Goal: Find contact information: Find contact information

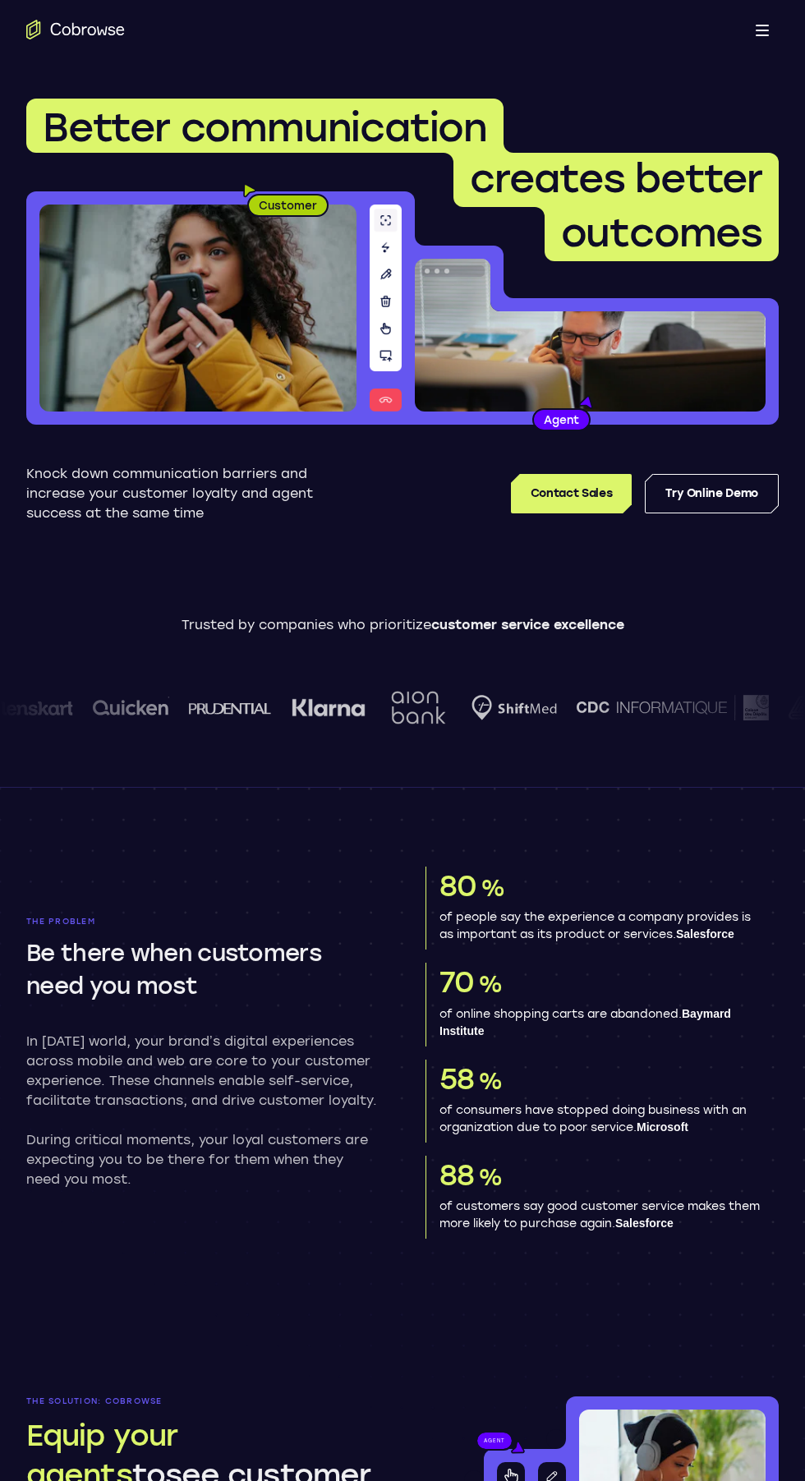
click at [344, 156] on h1 "Better communication creates better outcomes" at bounding box center [402, 180] width 753 height 163
click at [232, 222] on h1 "Better communication creates better outcomes" at bounding box center [402, 180] width 753 height 163
click at [251, 362] on img at bounding box center [197, 308] width 317 height 207
click at [260, 490] on p "Knock down communication barriers and increase your customer loyalty and agent …" at bounding box center [178, 493] width 305 height 59
click at [427, 118] on span "Better communication" at bounding box center [265, 128] width 444 height 48
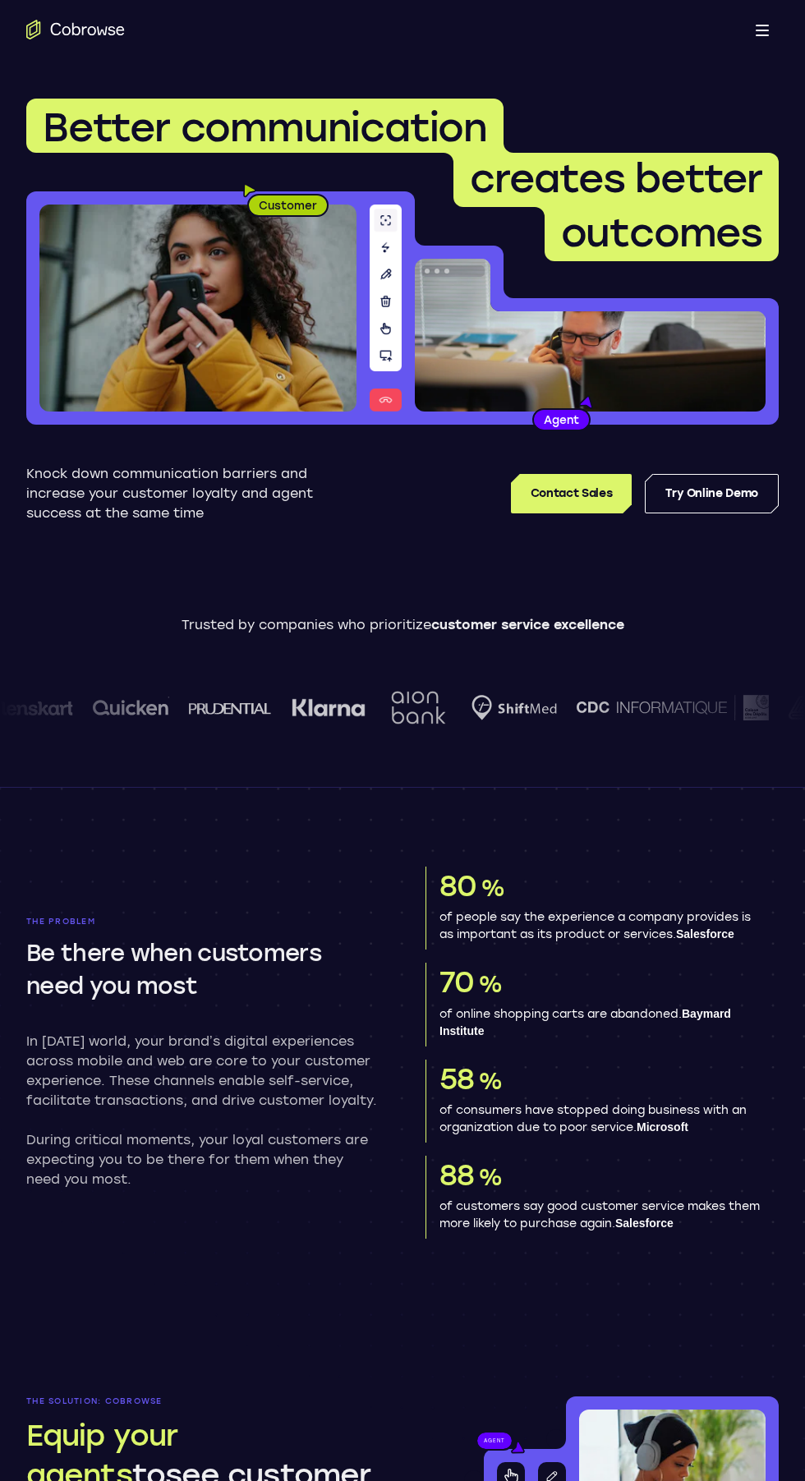
click at [234, 140] on span "Better communication" at bounding box center [265, 128] width 444 height 48
click at [183, 233] on h1 "Better communication creates better outcomes" at bounding box center [402, 180] width 753 height 163
click at [204, 359] on img at bounding box center [197, 308] width 317 height 207
click at [363, 382] on div "Customer" at bounding box center [197, 307] width 343 height 233
click at [381, 30] on div "Open main menu" at bounding box center [402, 29] width 805 height 59
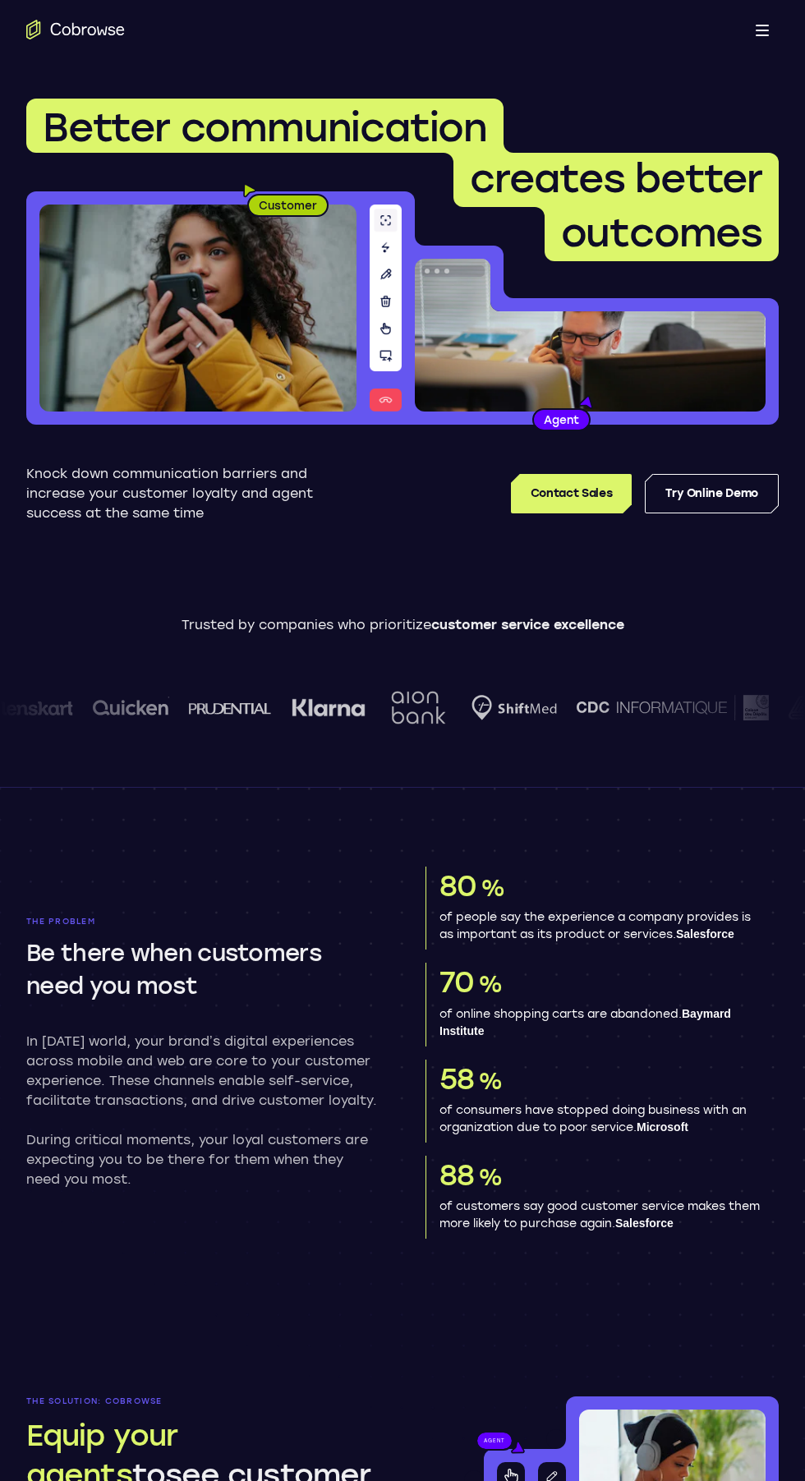
click at [53, 20] on icon "Go to the home page" at bounding box center [75, 30] width 99 height 20
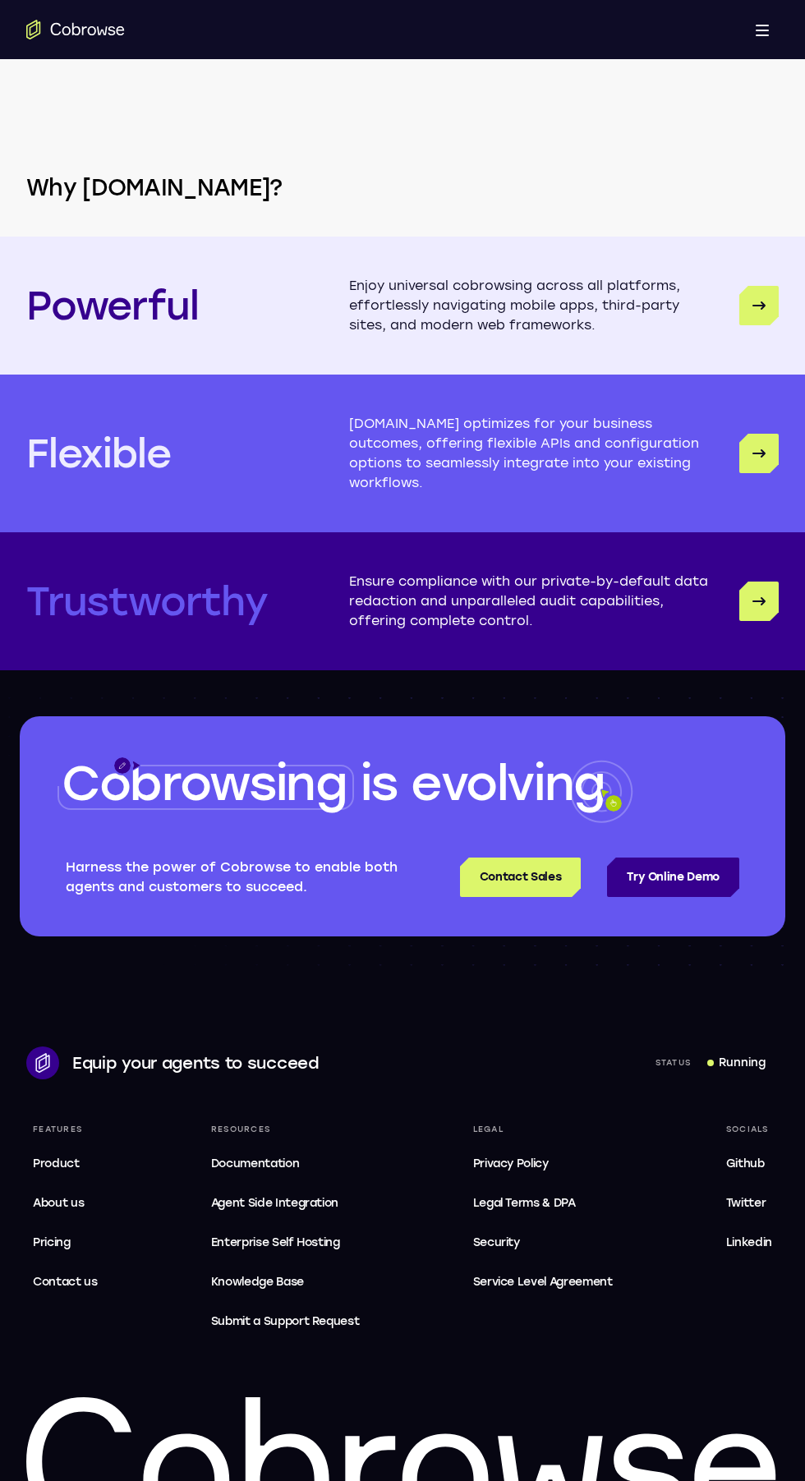
scroll to position [3820, 0]
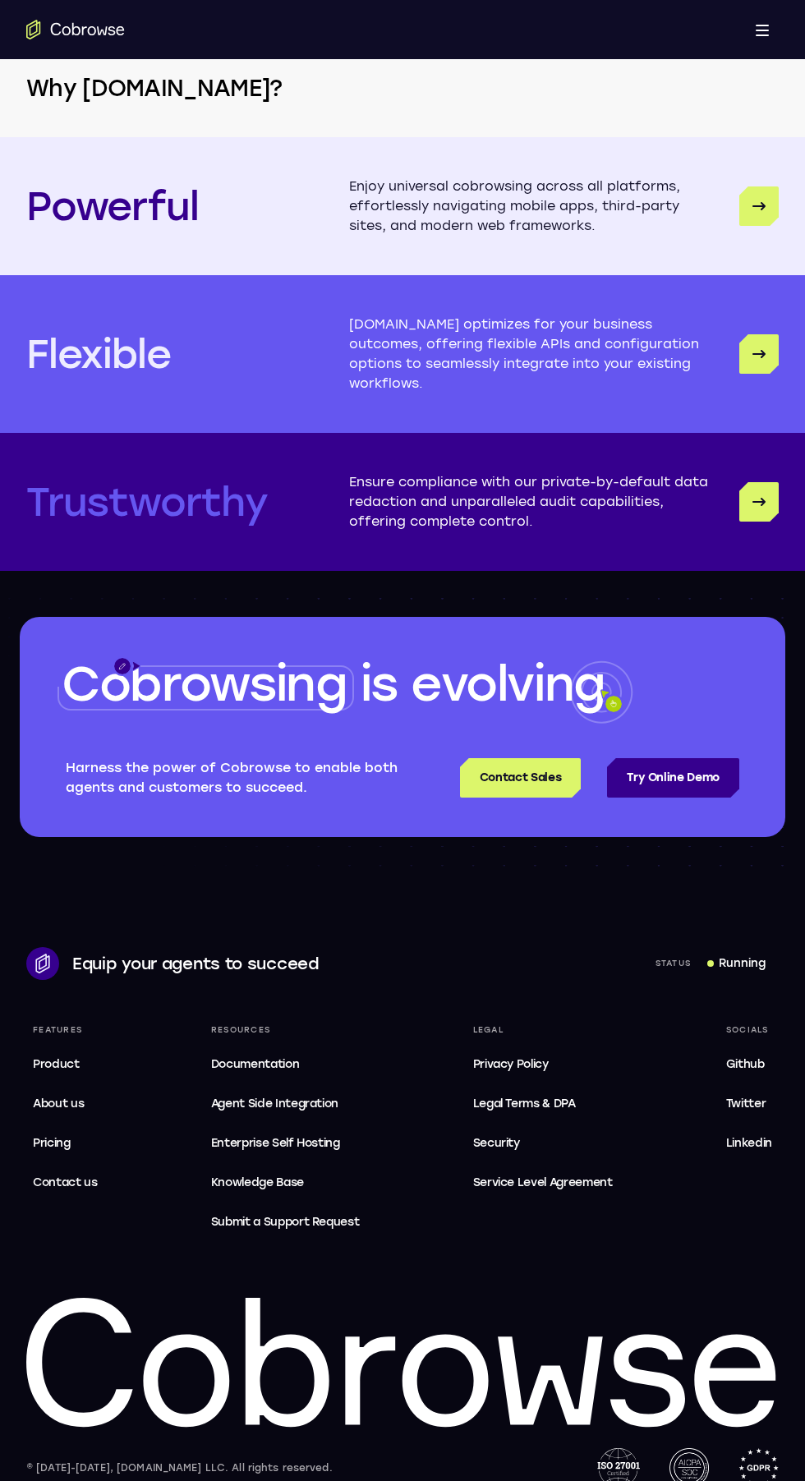
click at [66, 617] on div "Cobrowsing is evolving" at bounding box center [403, 687] width 766 height 141
click at [97, 655] on span "Cobrowsing" at bounding box center [204, 684] width 285 height 58
click at [119, 655] on span "Cobrowsing" at bounding box center [204, 684] width 285 height 58
click at [569, 758] on link "Contact Sales" at bounding box center [520, 777] width 121 height 39
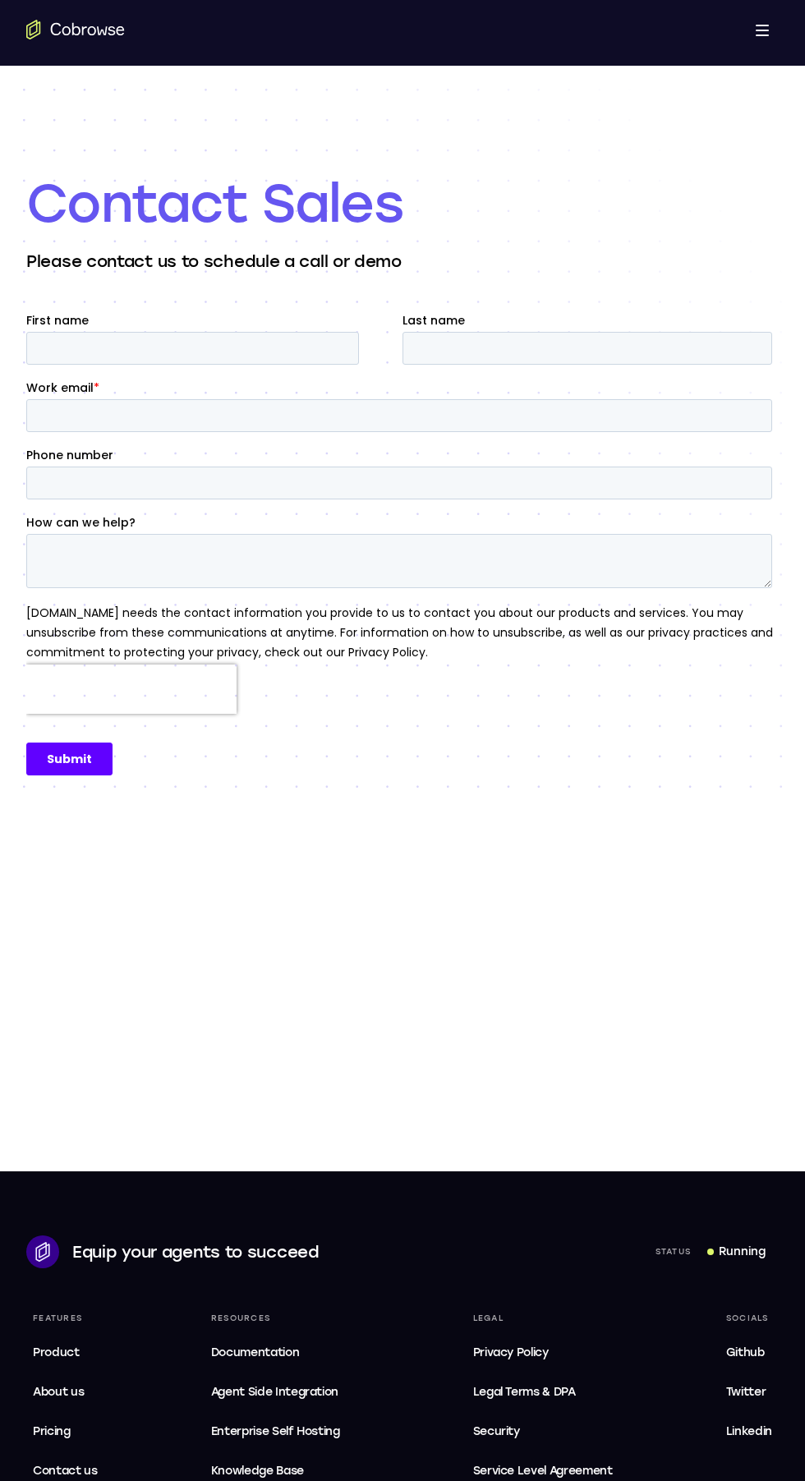
click at [99, 1338] on link "Product" at bounding box center [65, 1353] width 78 height 33
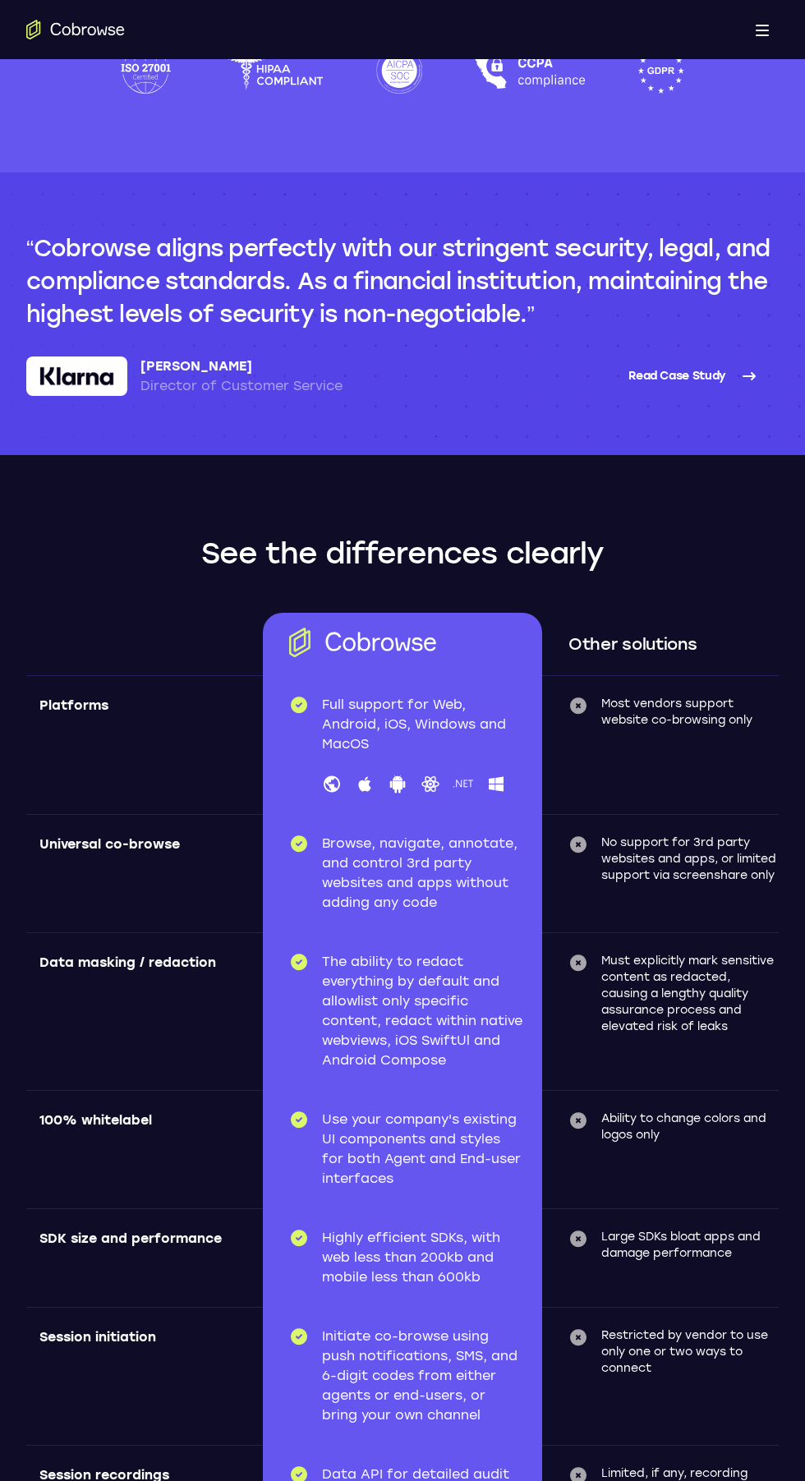
scroll to position [4518, 0]
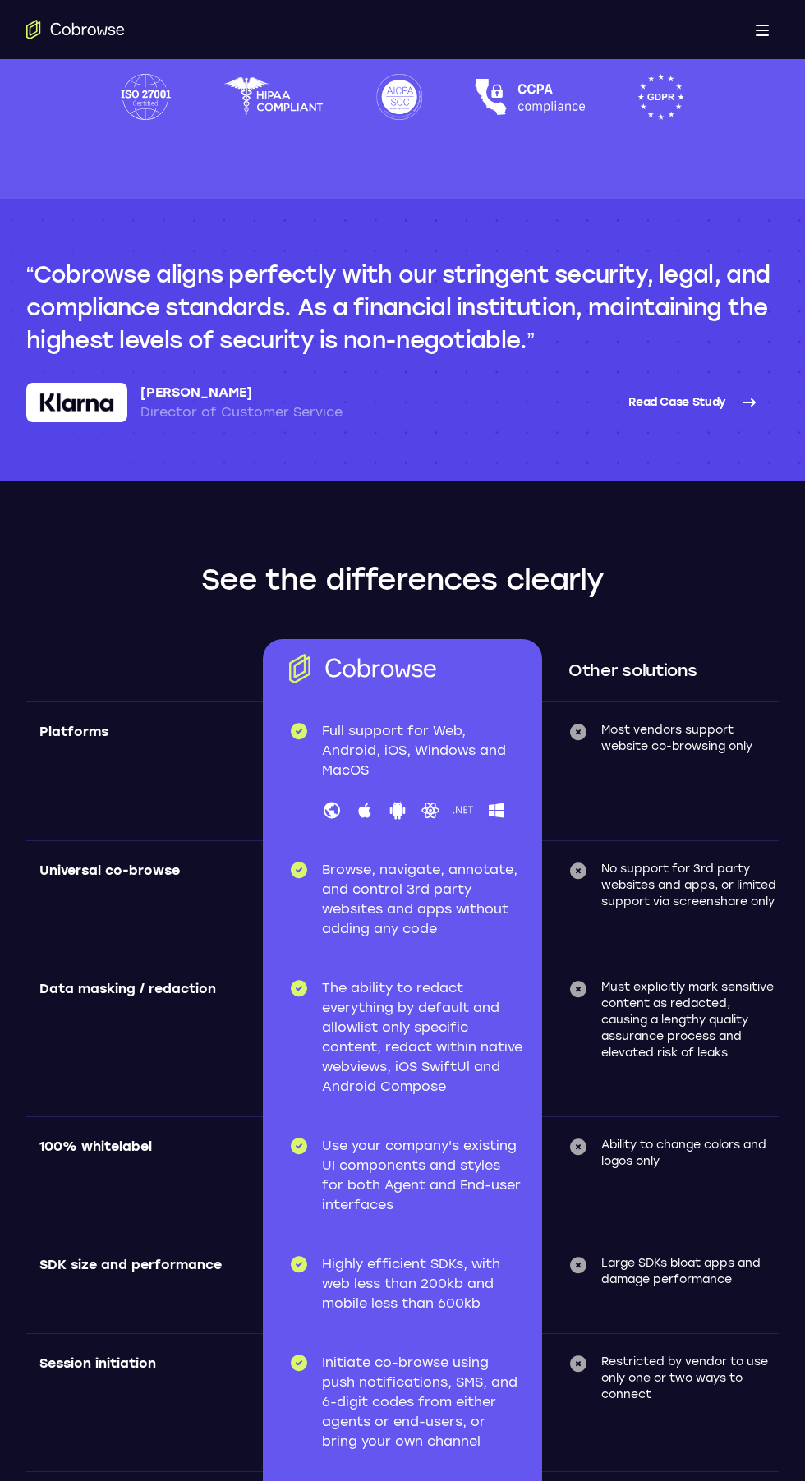
click at [422, 438] on section "Cobrowse aligns perfectly with our stringent security, legal, and compliance st…" at bounding box center [402, 340] width 805 height 283
click at [427, 10] on div "Open main menu" at bounding box center [402, 29] width 805 height 59
click at [375, 32] on div "Open main menu" at bounding box center [402, 29] width 805 height 59
click at [58, 25] on icon "Go to the home page" at bounding box center [75, 30] width 99 height 20
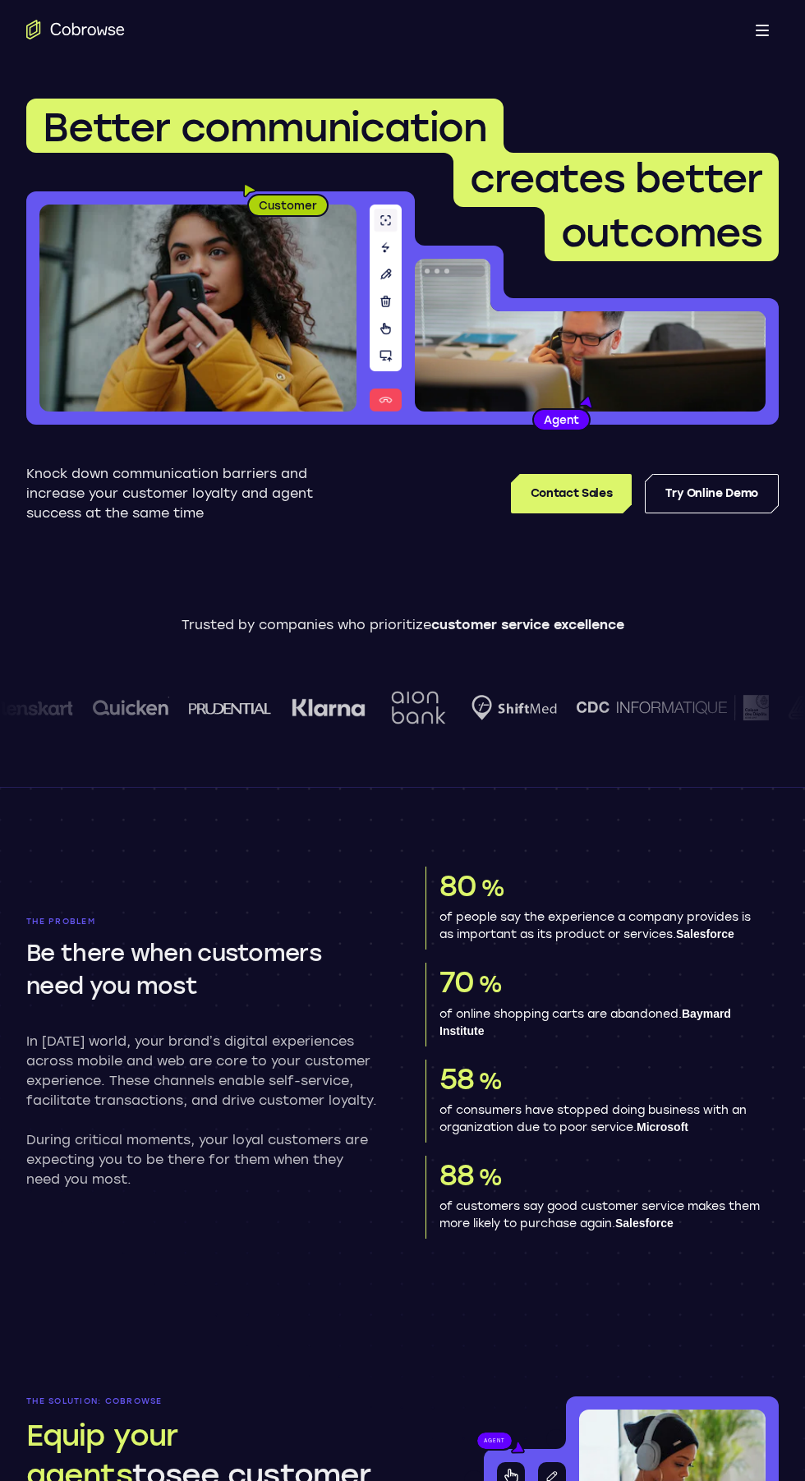
click at [60, 24] on icon "Go to the home page" at bounding box center [75, 30] width 99 height 20
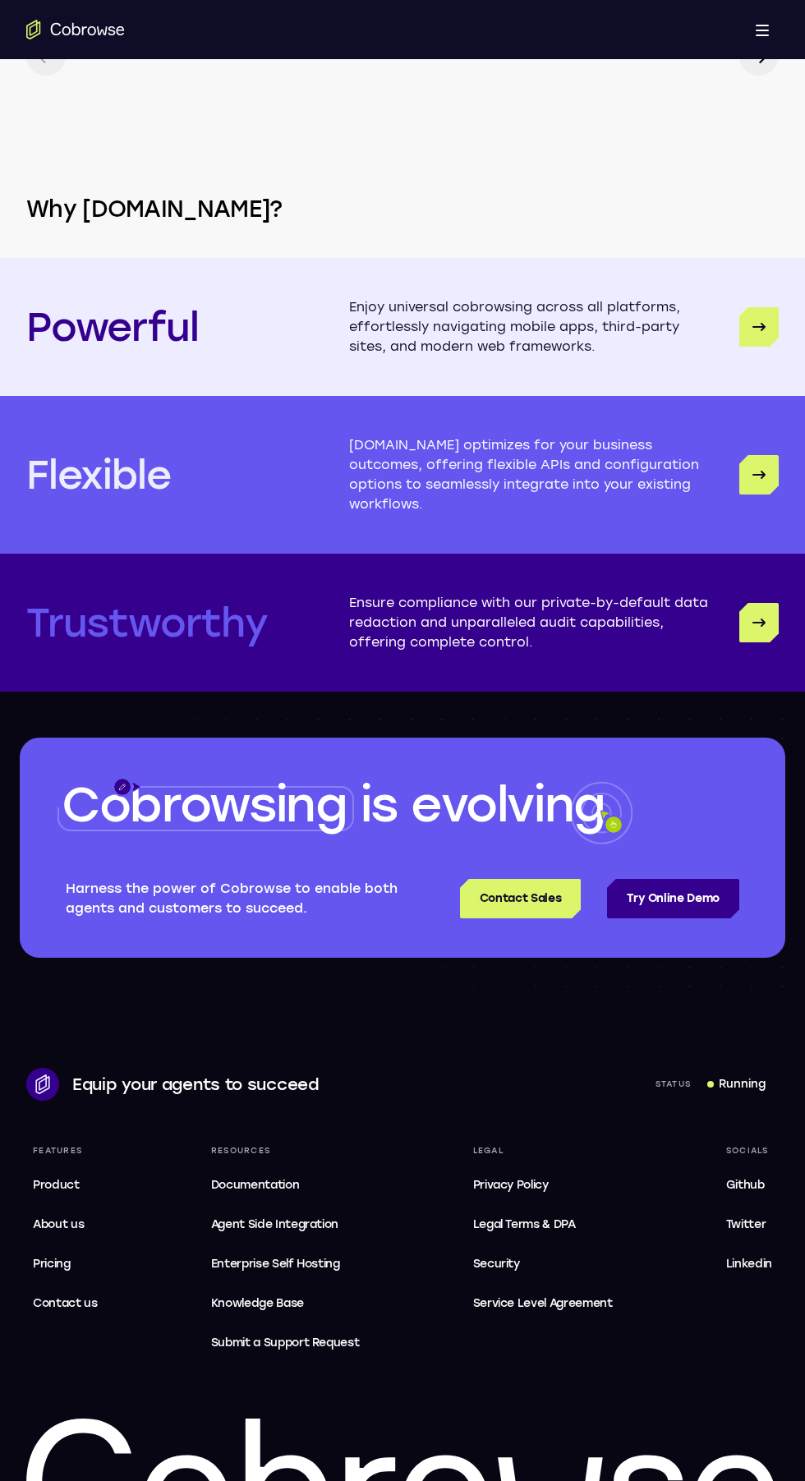
scroll to position [3820, 0]
